Goal: Information Seeking & Learning: Stay updated

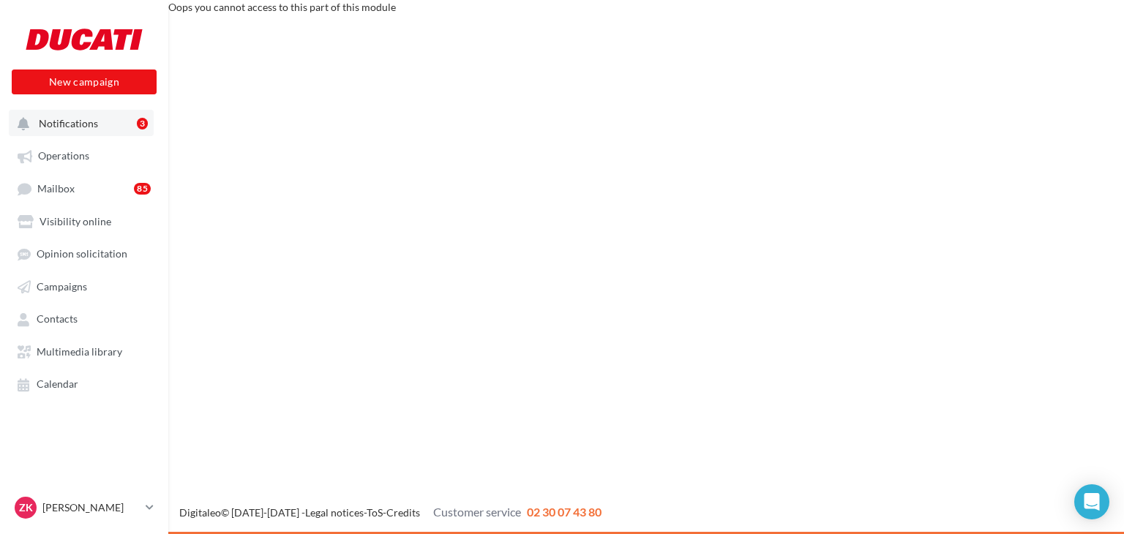
click at [91, 124] on span "Notifications" at bounding box center [68, 123] width 59 height 12
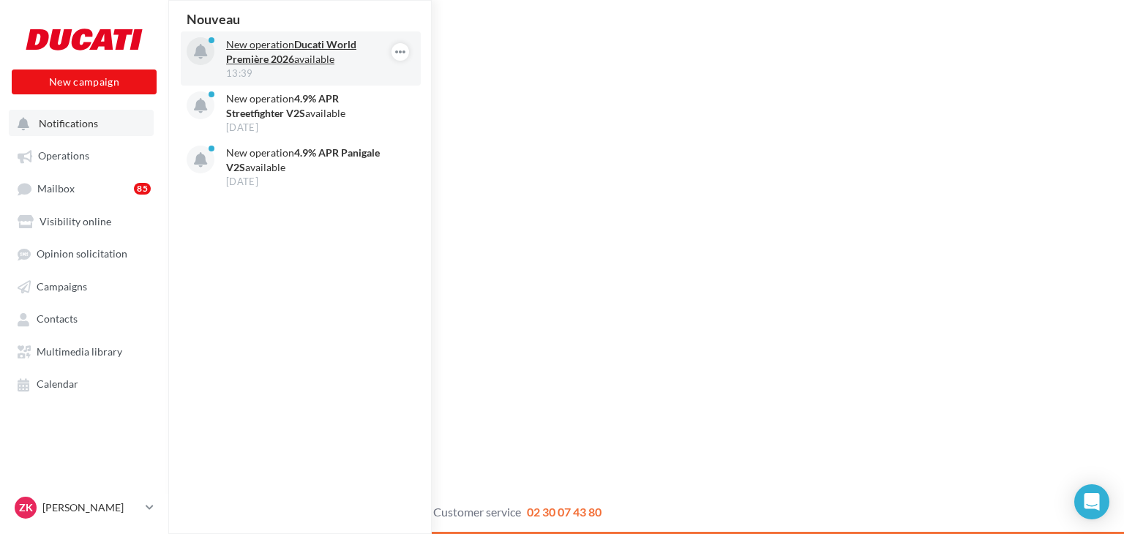
click at [283, 52] on p "New operation Ducati World Première 2026 available" at bounding box center [311, 51] width 170 height 29
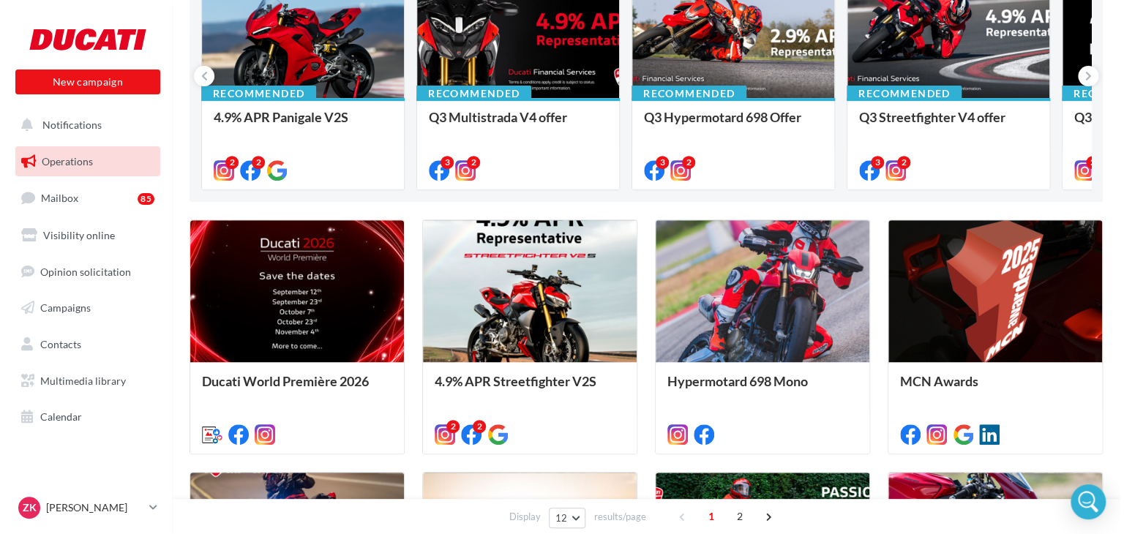
scroll to position [220, 0]
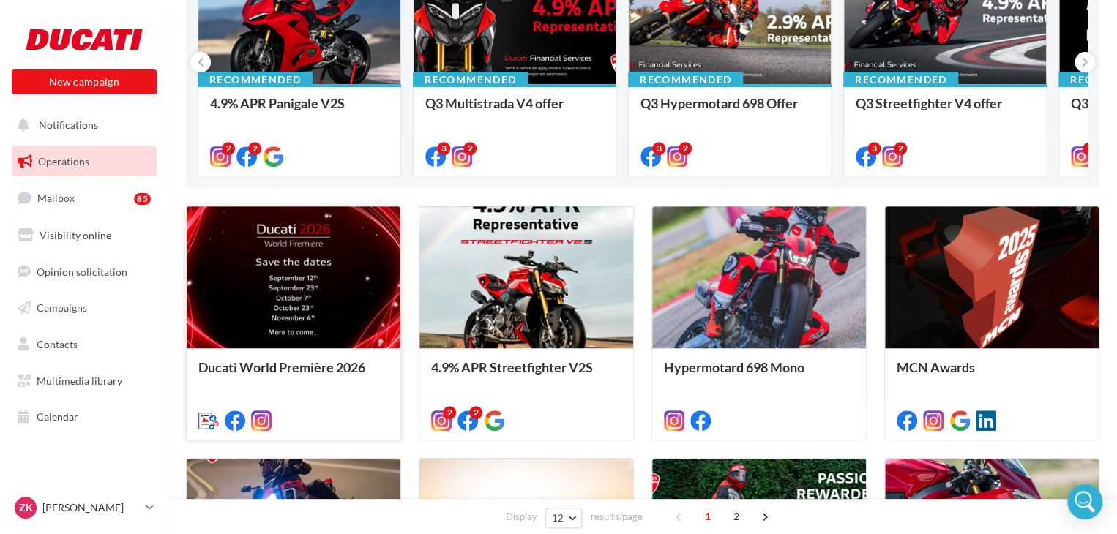
click at [315, 280] on div at bounding box center [294, 277] width 214 height 143
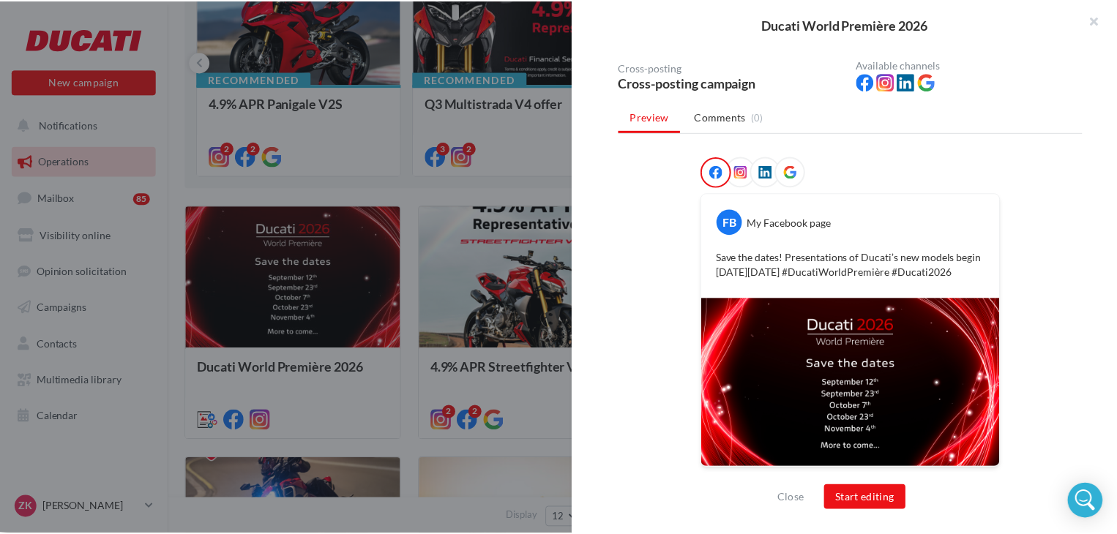
scroll to position [0, 0]
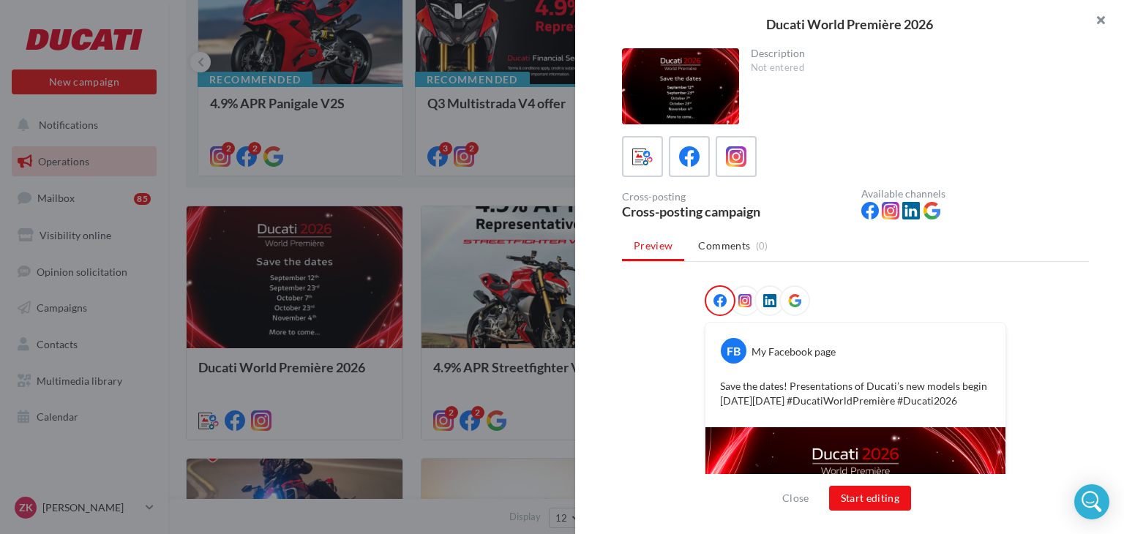
click at [1102, 21] on button "button" at bounding box center [1095, 22] width 59 height 44
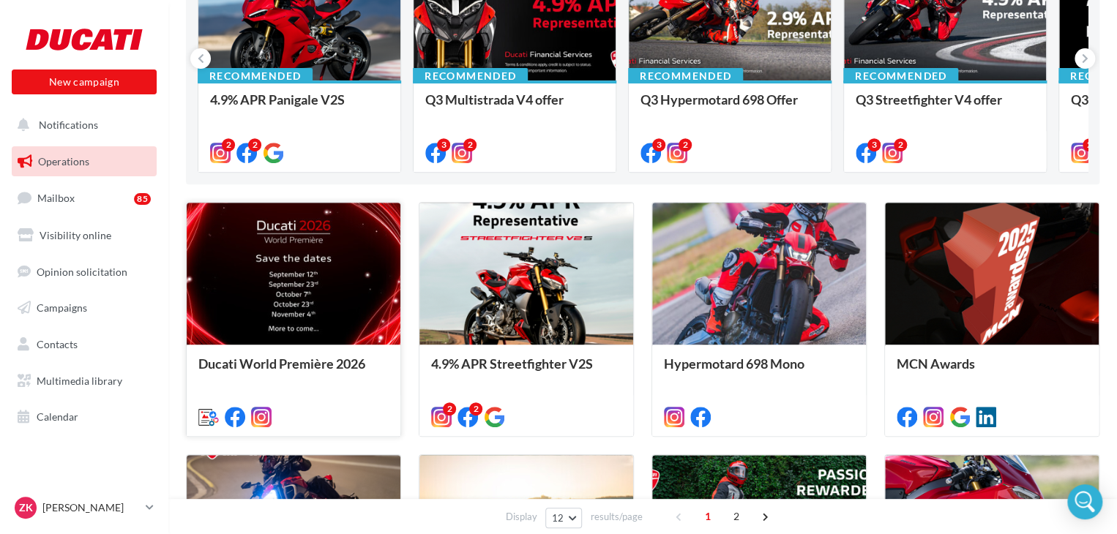
scroll to position [220, 0]
